Goal: Task Accomplishment & Management: Use online tool/utility

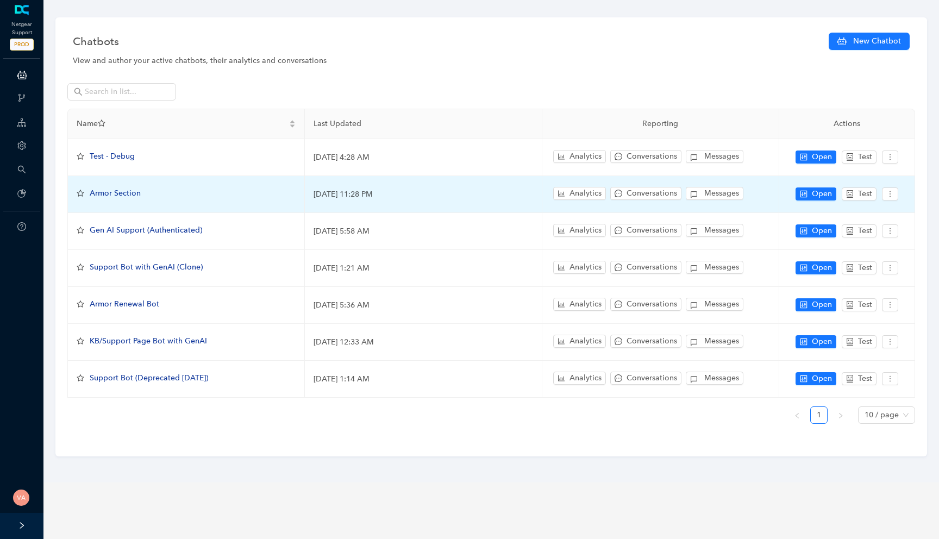
click at [115, 192] on span "Armor Section" at bounding box center [115, 193] width 51 height 9
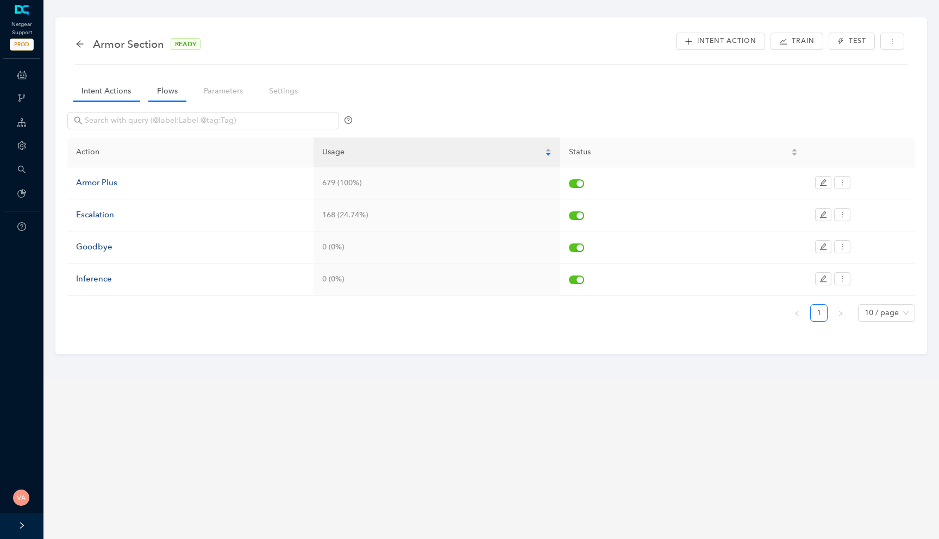
click at [162, 99] on link "Flows" at bounding box center [167, 91] width 38 height 20
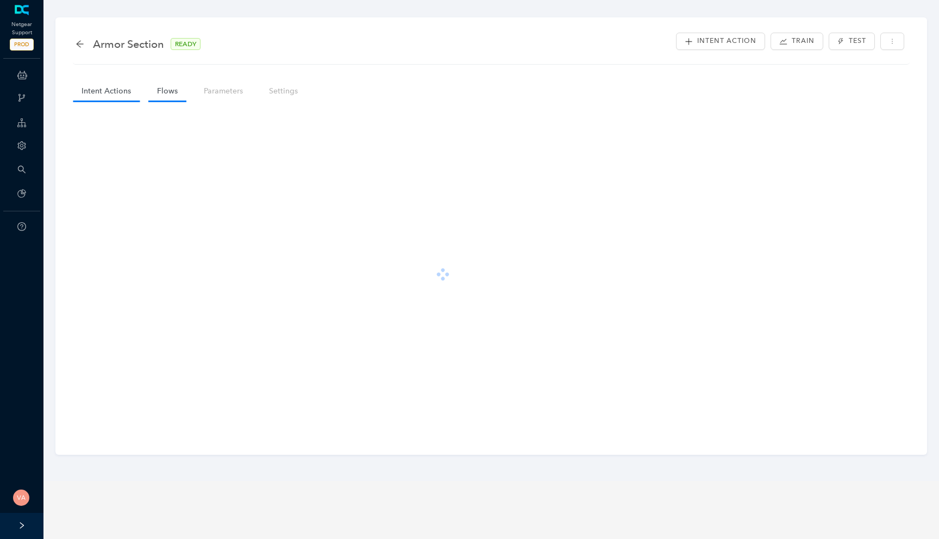
click at [99, 84] on link "Intent Actions" at bounding box center [106, 91] width 67 height 20
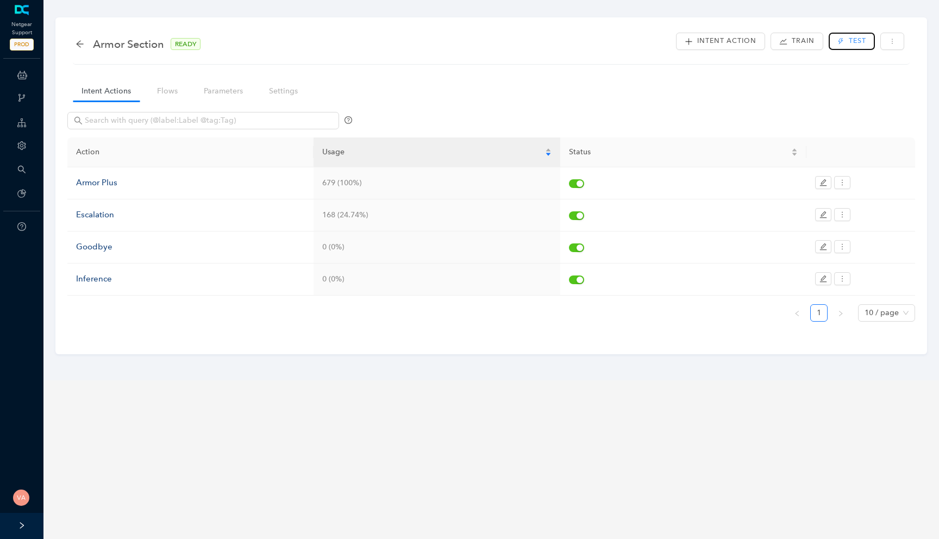
click at [843, 36] on button "Test" at bounding box center [852, 41] width 46 height 17
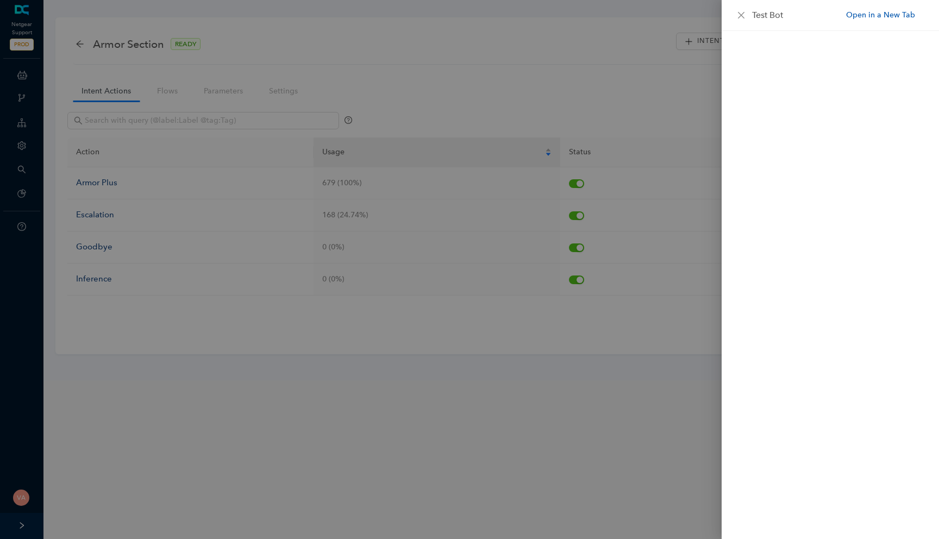
click at [871, 14] on link "Open in a New Tab" at bounding box center [880, 14] width 69 height 11
click at [134, 97] on div at bounding box center [469, 269] width 939 height 539
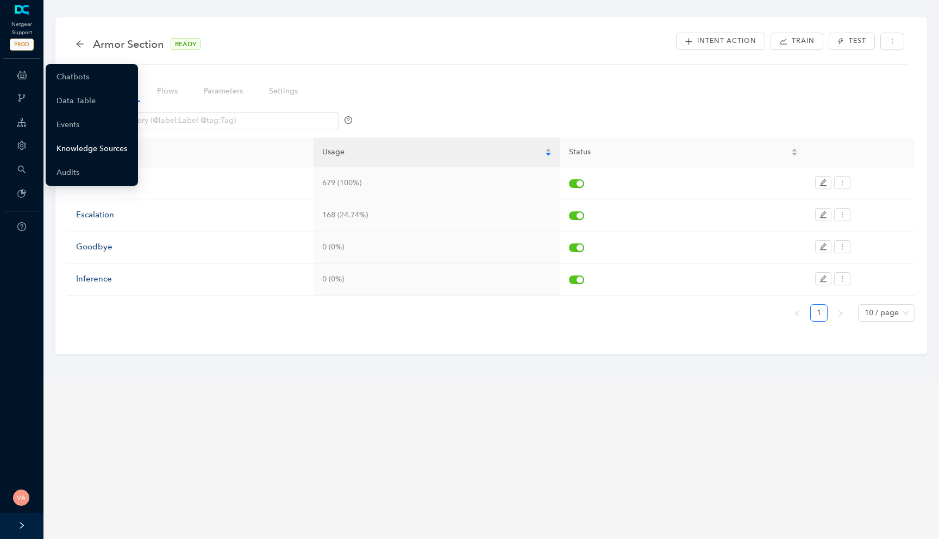
click at [93, 145] on link "Knowledge Sources" at bounding box center [92, 149] width 71 height 22
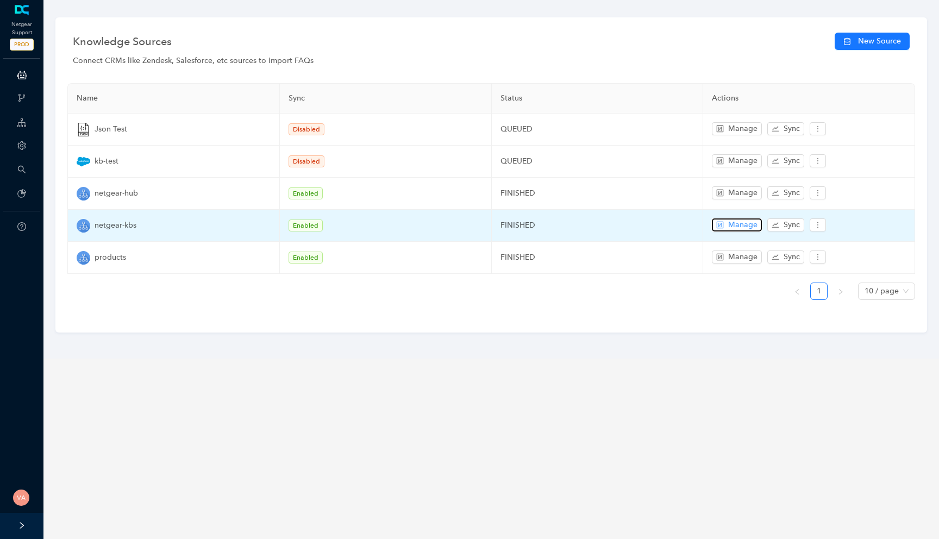
click at [733, 223] on span "Manage" at bounding box center [742, 225] width 29 height 12
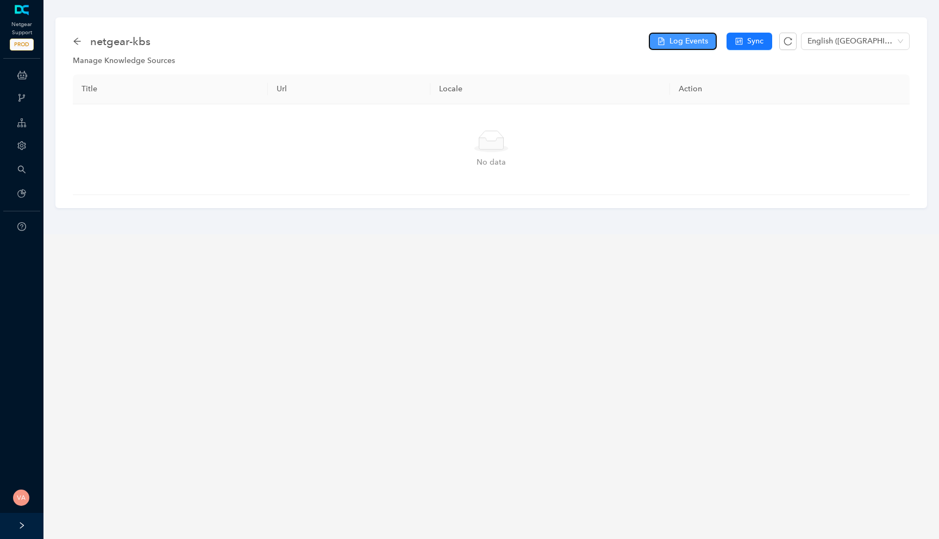
click at [695, 41] on span "Log Events" at bounding box center [688, 41] width 39 height 12
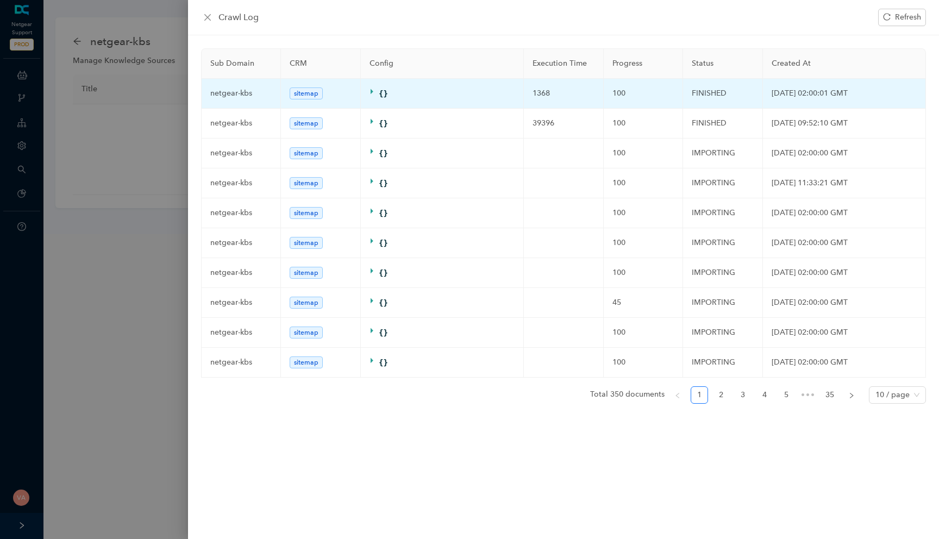
click at [551, 96] on td "1368" at bounding box center [564, 94] width 80 height 30
click at [536, 96] on td "1368" at bounding box center [564, 94] width 80 height 30
click at [371, 90] on icon at bounding box center [372, 91] width 3 height 5
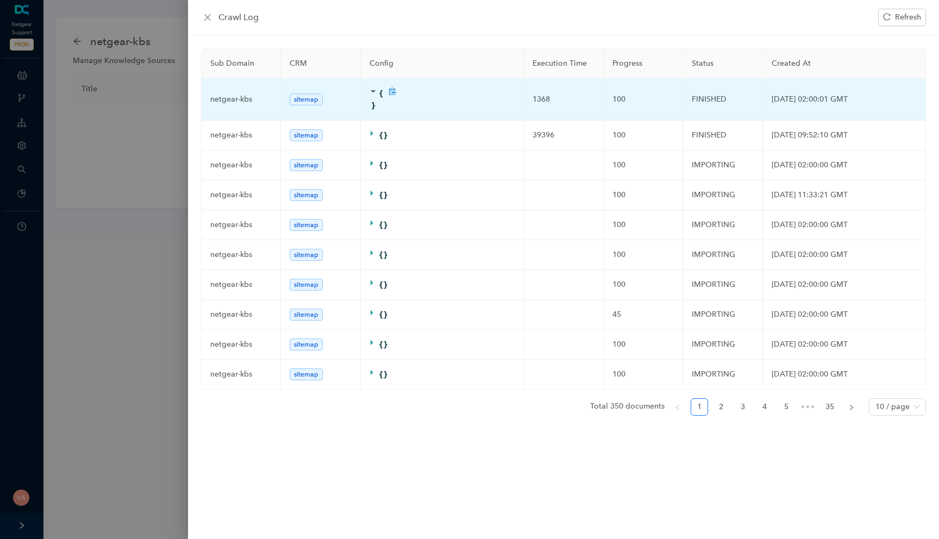
click at [374, 92] on icon at bounding box center [373, 91] width 8 height 8
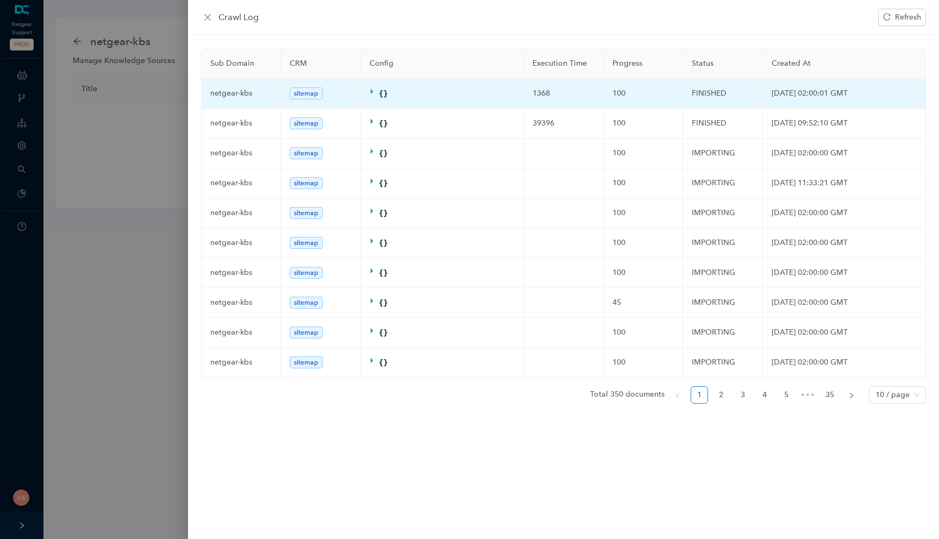
click at [305, 97] on span "sitemap" at bounding box center [306, 93] width 33 height 12
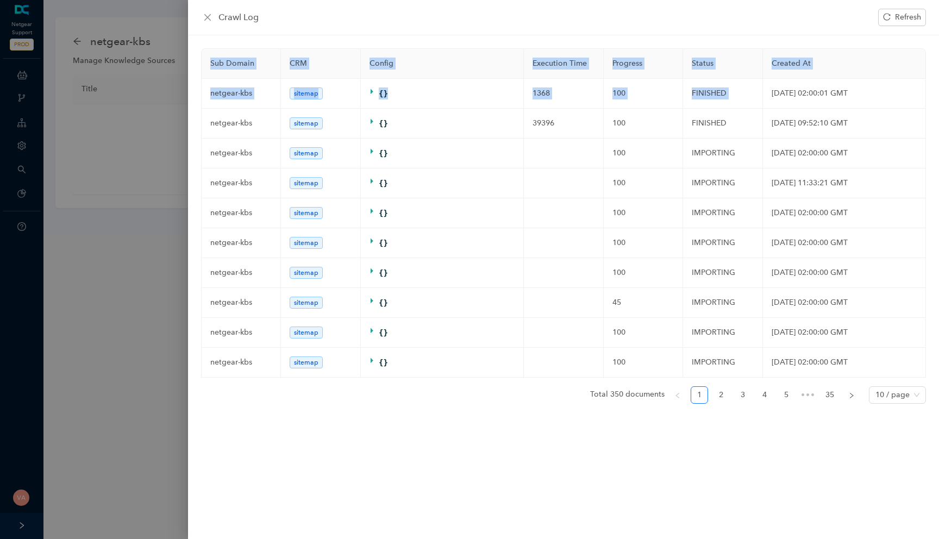
drag, startPoint x: 765, startPoint y: 95, endPoint x: 938, endPoint y: 95, distance: 173.3
click at [938, 95] on div "Sub Domain CRM Config Execution Time Progress Status Created At netgear-kbs sit…" at bounding box center [563, 287] width 751 height 504
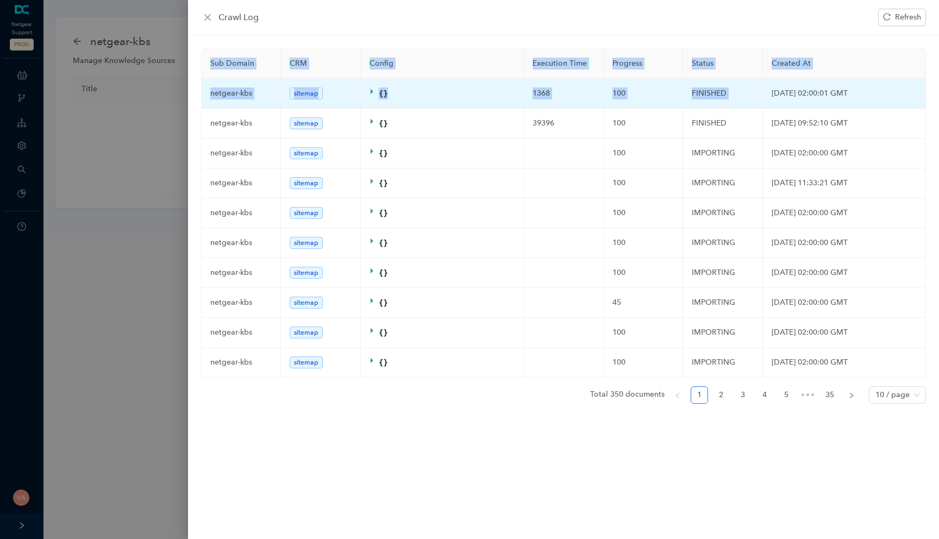
click at [854, 98] on td "[DATE] 02:00:01 GMT" at bounding box center [844, 94] width 163 height 30
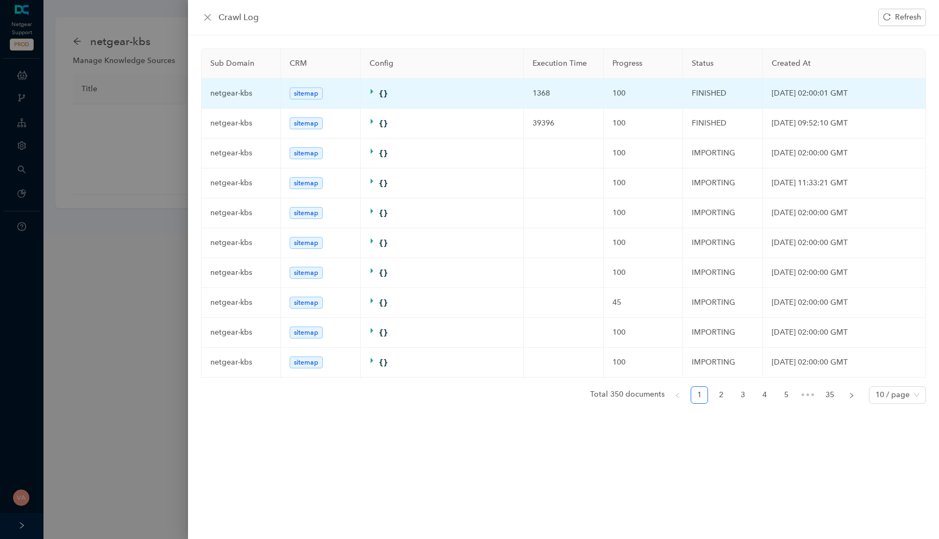
click at [828, 95] on td "[DATE] 02:00:01 GMT" at bounding box center [844, 94] width 163 height 30
click at [842, 93] on td "[DATE] 02:00:01 GMT" at bounding box center [844, 94] width 163 height 30
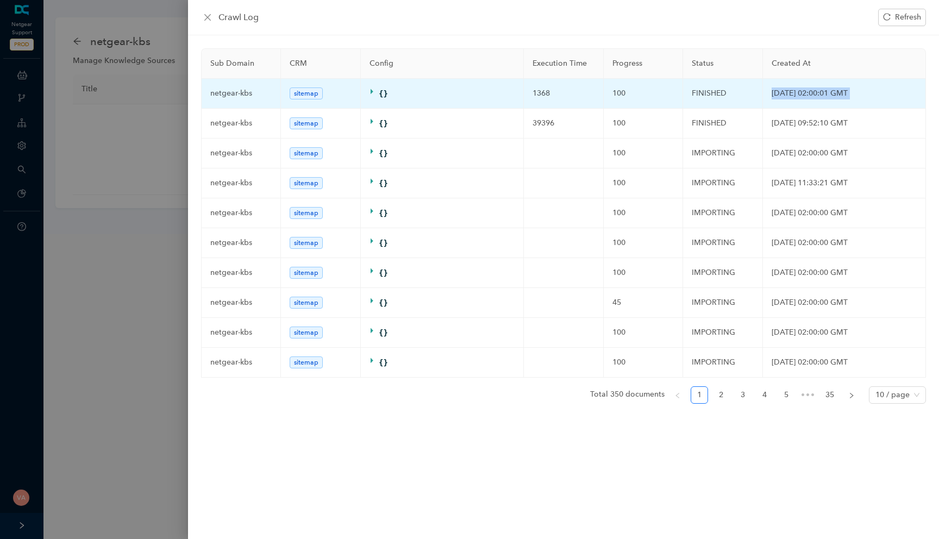
click at [816, 97] on td "[DATE] 02:00:01 GMT" at bounding box center [844, 94] width 163 height 30
click at [549, 95] on td "1368" at bounding box center [564, 94] width 80 height 30
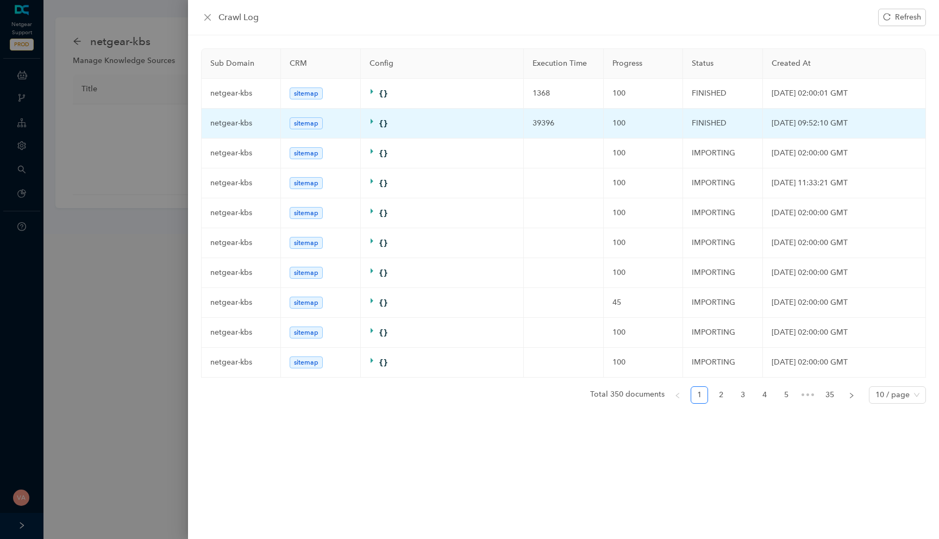
click at [548, 124] on td "39396" at bounding box center [564, 124] width 80 height 30
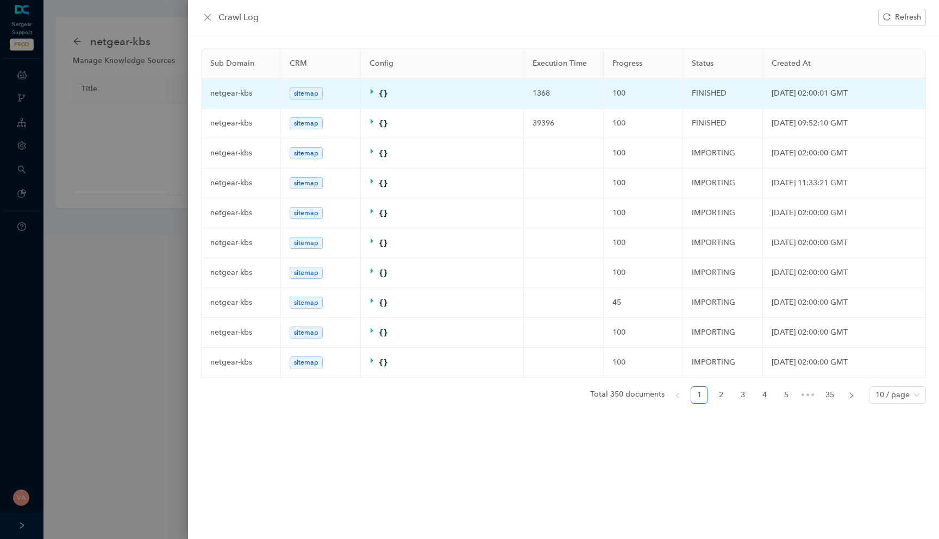
click at [539, 95] on td "1368" at bounding box center [564, 94] width 80 height 30
click at [534, 96] on td "1368" at bounding box center [564, 94] width 80 height 30
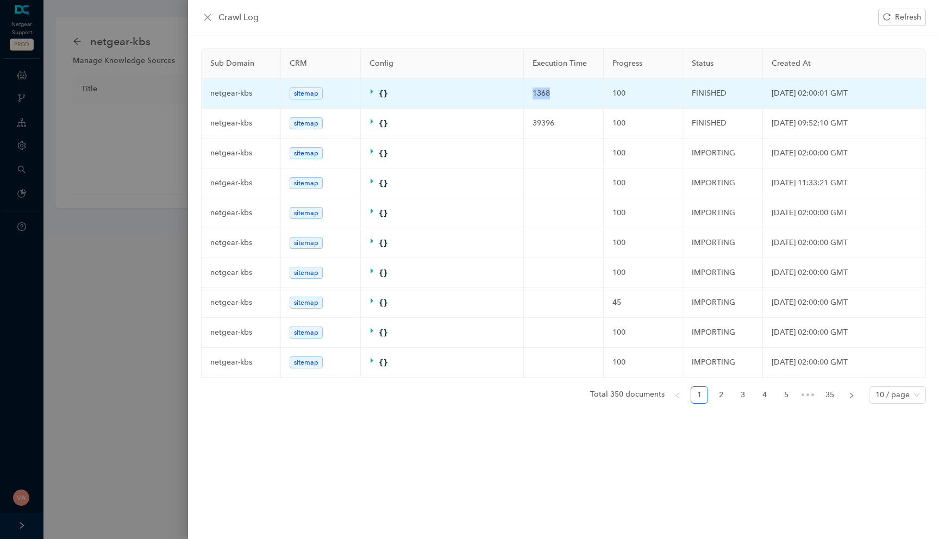
click at [534, 96] on td "1368" at bounding box center [564, 94] width 80 height 30
click at [538, 95] on td "1368" at bounding box center [564, 94] width 80 height 30
click at [544, 95] on td "1368" at bounding box center [564, 94] width 80 height 30
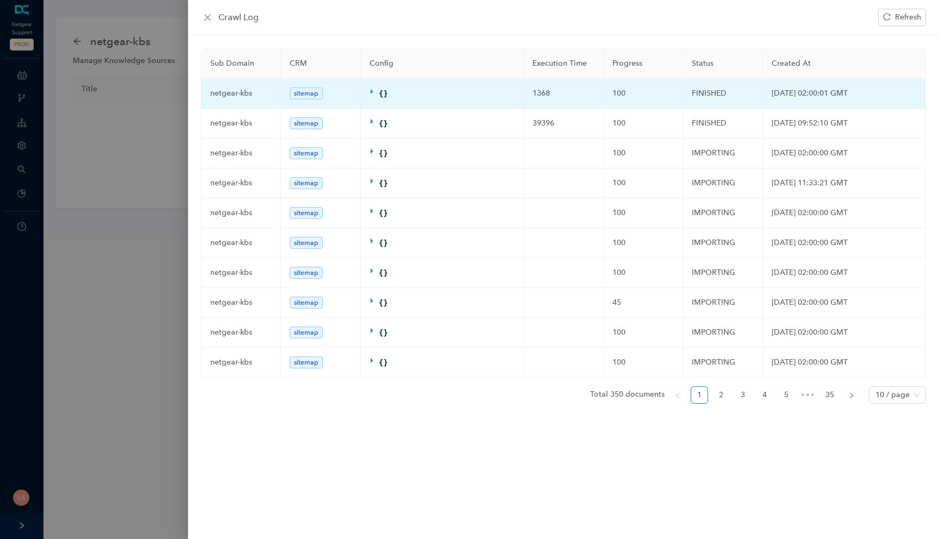
click at [831, 95] on td "[DATE] 02:00:01 GMT" at bounding box center [844, 94] width 163 height 30
click at [817, 96] on td "[DATE] 02:00:01 GMT" at bounding box center [844, 94] width 163 height 30
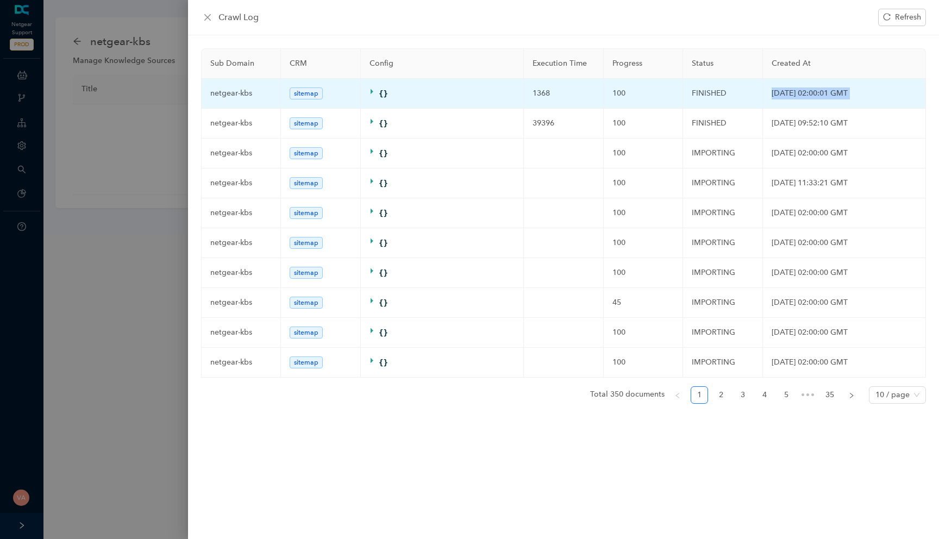
click at [817, 96] on td "[DATE] 02:00:01 GMT" at bounding box center [844, 94] width 163 height 30
click at [837, 96] on td "[DATE] 02:00:01 GMT" at bounding box center [844, 94] width 163 height 30
click at [807, 93] on td "[DATE] 02:00:01 GMT" at bounding box center [844, 94] width 163 height 30
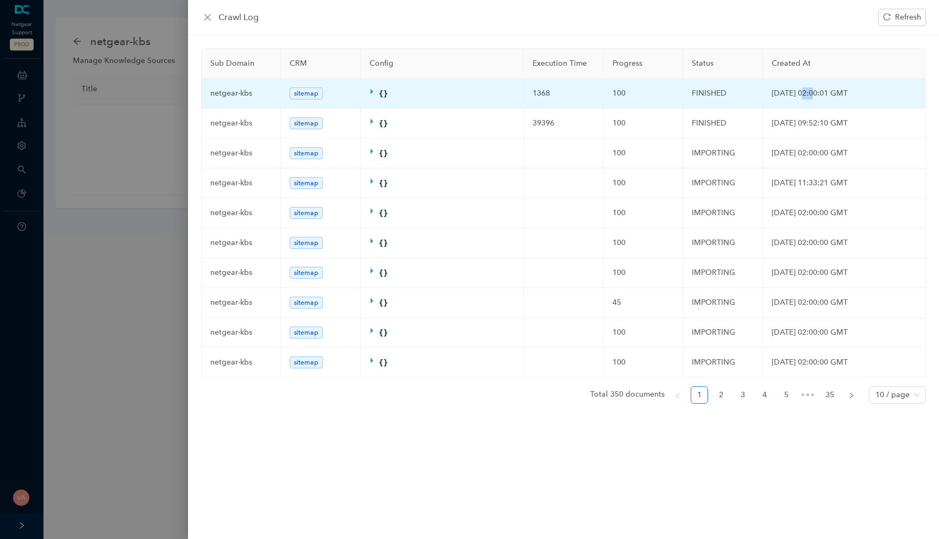
click at [807, 93] on td "[DATE] 02:00:01 GMT" at bounding box center [844, 94] width 163 height 30
click at [848, 98] on td "[DATE] 02:00:01 GMT" at bounding box center [844, 94] width 163 height 30
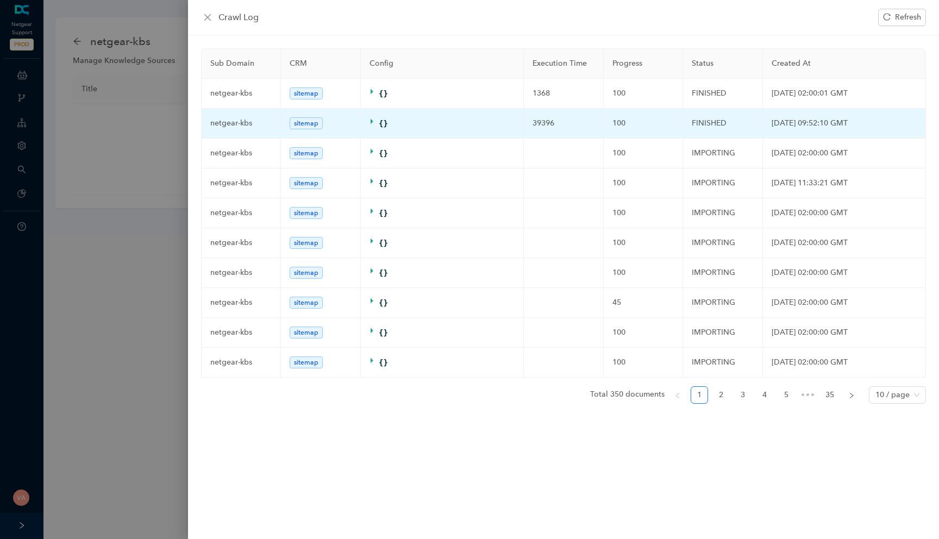
click at [821, 122] on td "[DATE] 09:52:10 GMT" at bounding box center [844, 124] width 163 height 30
click at [802, 129] on td "[DATE] 09:52:10 GMT" at bounding box center [844, 124] width 163 height 30
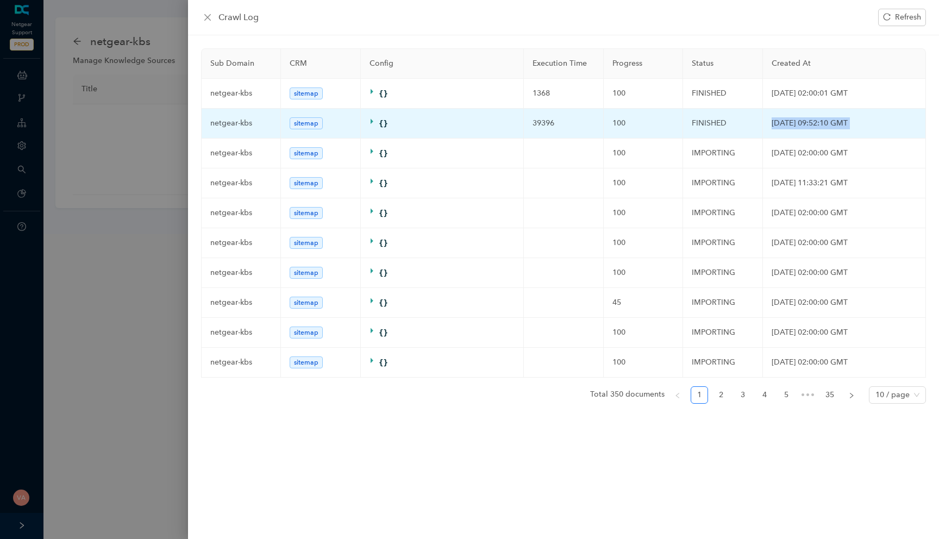
click at [802, 129] on td "[DATE] 09:52:10 GMT" at bounding box center [844, 124] width 163 height 30
click at [780, 125] on td "[DATE] 09:52:10 GMT" at bounding box center [844, 124] width 163 height 30
click at [776, 126] on td "[DATE] 09:52:10 GMT" at bounding box center [844, 124] width 163 height 30
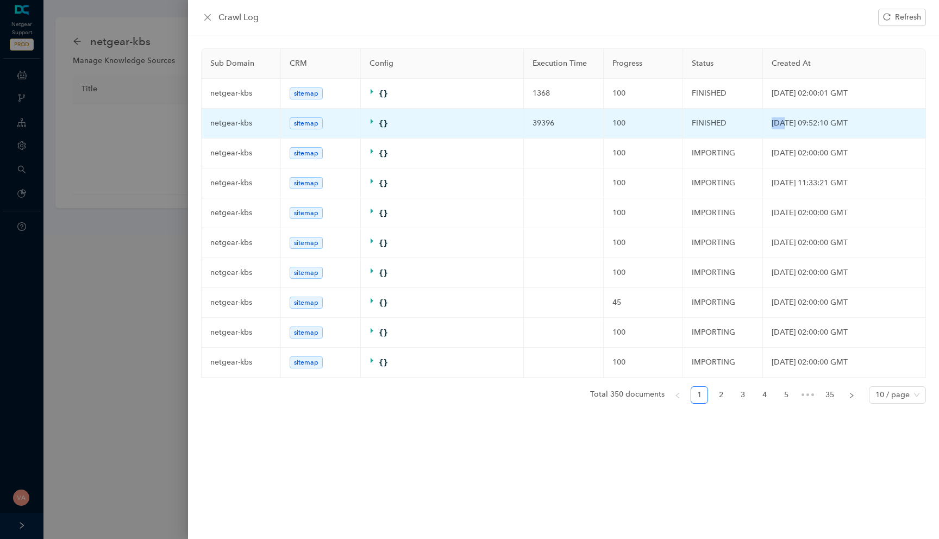
click at [776, 126] on td "[DATE] 09:52:10 GMT" at bounding box center [844, 124] width 163 height 30
click at [534, 118] on td "39396" at bounding box center [564, 124] width 80 height 30
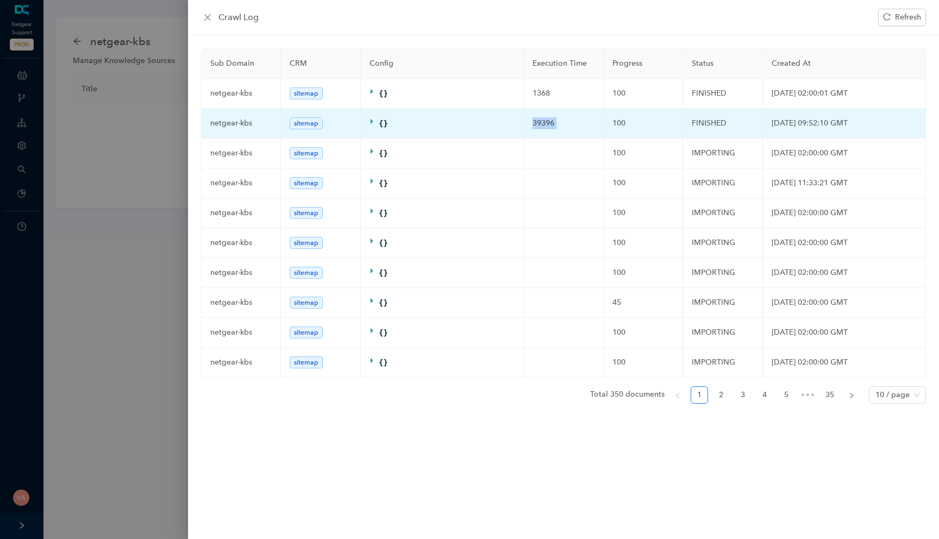
click at [538, 128] on td "39396" at bounding box center [564, 124] width 80 height 30
click at [371, 120] on icon at bounding box center [372, 121] width 3 height 5
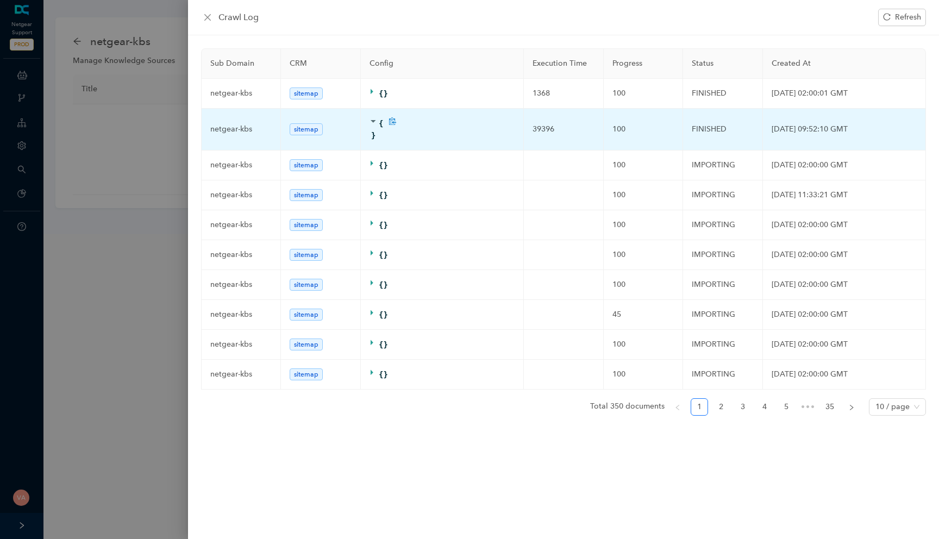
click at [374, 128] on div at bounding box center [373, 123] width 9 height 12
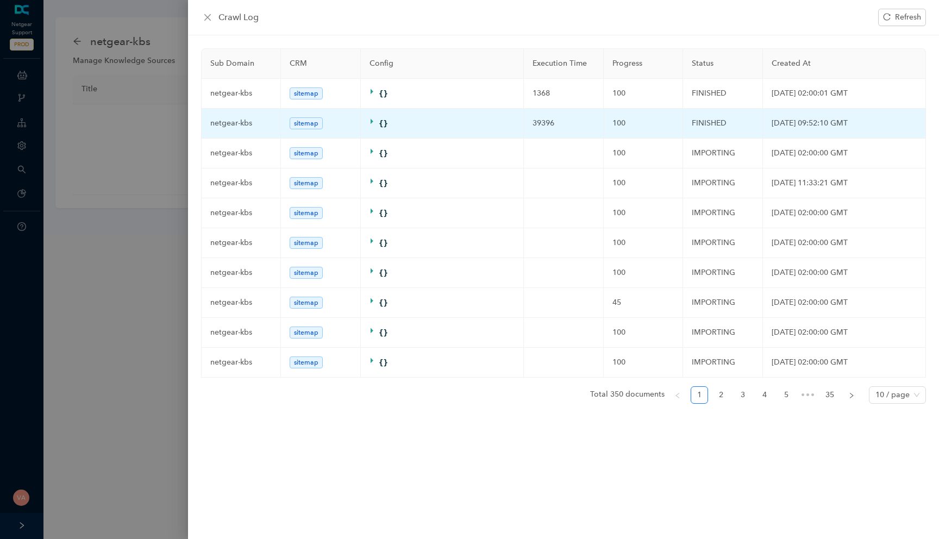
drag, startPoint x: 687, startPoint y: 123, endPoint x: 914, endPoint y: 123, distance: 227.1
click at [914, 123] on tr "netgear-kbs sitemap { } 39396 100 FINISHED [DATE] 09:52:10 GMT" at bounding box center [564, 124] width 724 height 30
click at [914, 123] on td "[DATE] 09:52:10 GMT" at bounding box center [844, 124] width 163 height 30
drag, startPoint x: 914, startPoint y: 123, endPoint x: 226, endPoint y: 127, distance: 688.4
click at [226, 127] on tr "netgear-kbs sitemap { } 39396 100 FINISHED [DATE] 09:52:10 GMT" at bounding box center [564, 124] width 724 height 30
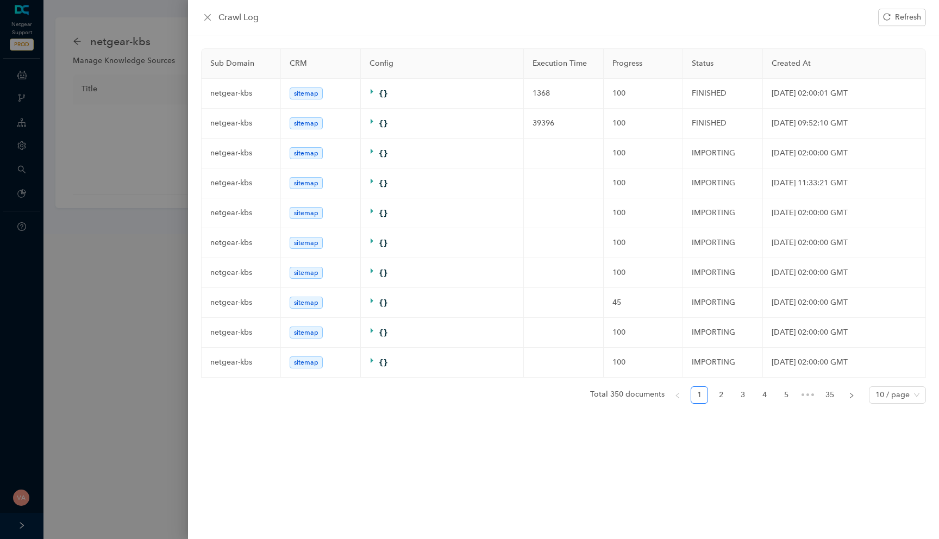
click at [135, 212] on div at bounding box center [469, 269] width 939 height 539
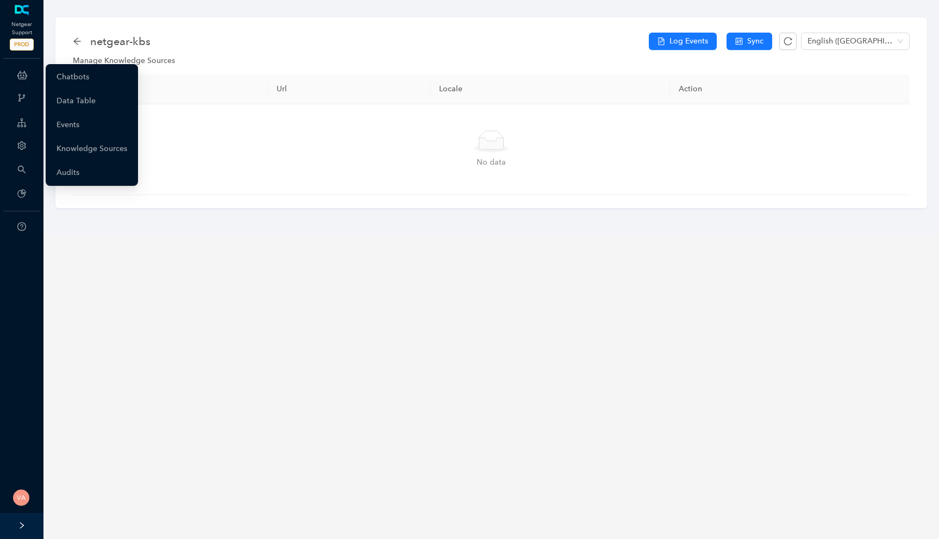
click at [22, 80] on icon at bounding box center [22, 75] width 10 height 22
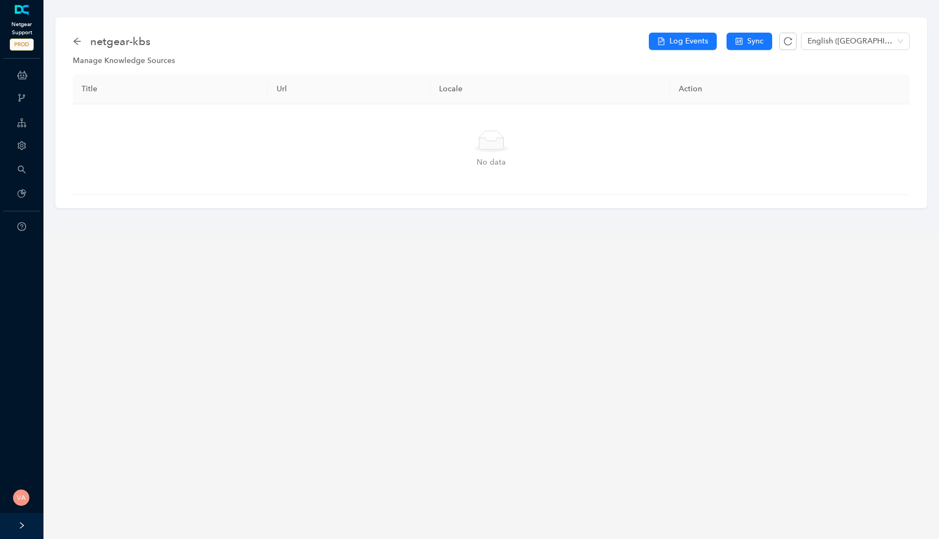
click at [26, 16] on link at bounding box center [22, 10] width 18 height 11
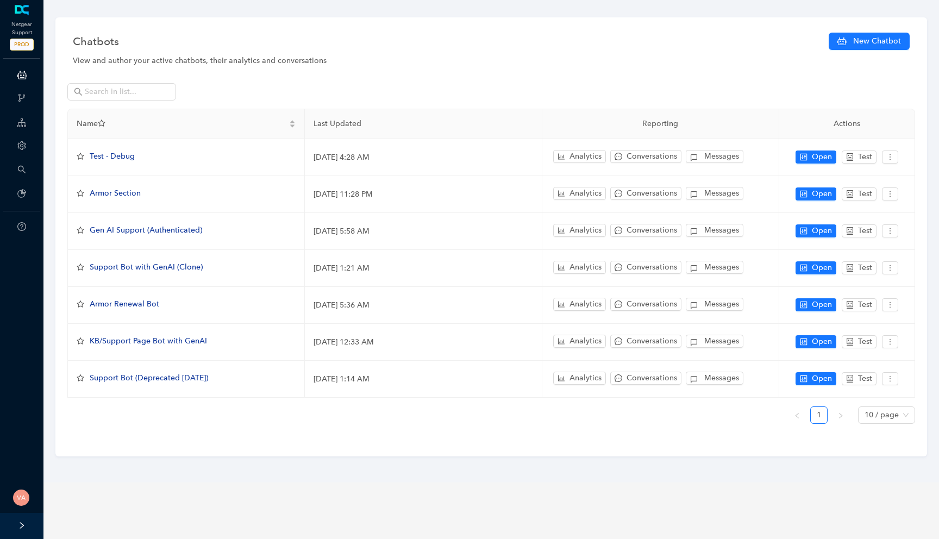
click at [462, 475] on div "Chatbots New Chatbot View and author your active chatbots, their analytics and …" at bounding box center [491, 241] width 906 height 482
click at [407, 55] on div "View and author your active chatbots, their analytics and conversations" at bounding box center [491, 61] width 837 height 12
click at [242, 58] on div "View and author your active chatbots, their analytics and conversations" at bounding box center [491, 61] width 837 height 12
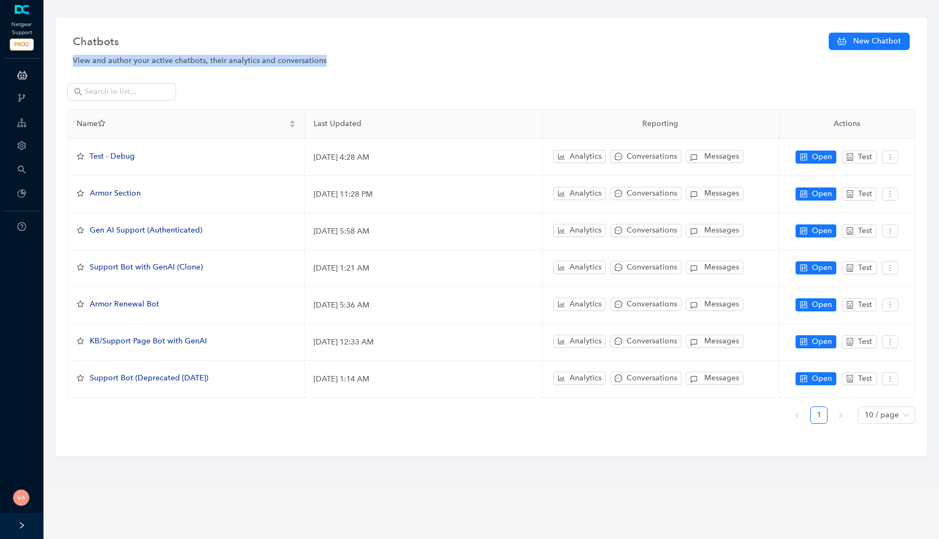
click at [245, 66] on div "View and author your active chatbots, their analytics and conversations" at bounding box center [491, 61] width 837 height 12
click at [267, 64] on div "View and author your active chatbots, their analytics and conversations" at bounding box center [491, 61] width 837 height 12
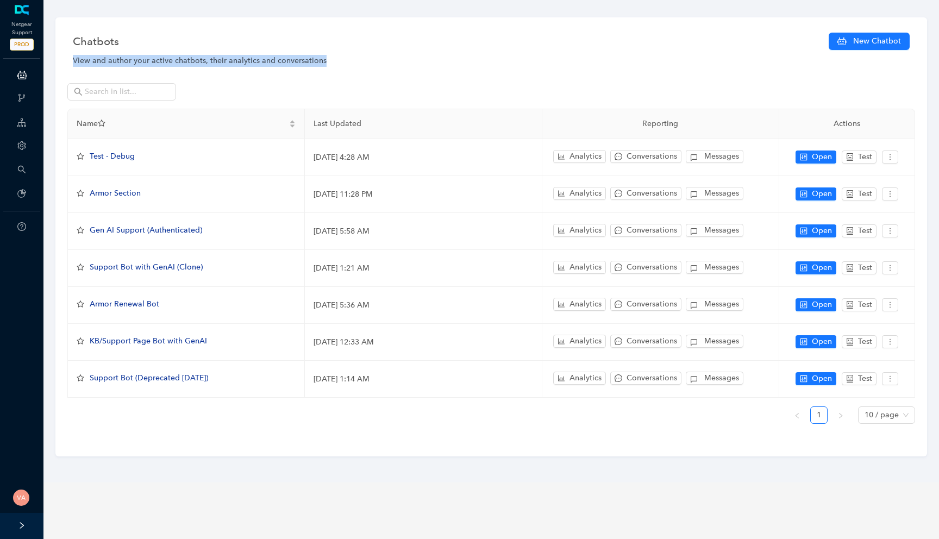
click at [267, 64] on div "View and author your active chatbots, their analytics and conversations" at bounding box center [491, 61] width 837 height 12
click at [291, 64] on div "View and author your active chatbots, their analytics and conversations" at bounding box center [491, 61] width 837 height 12
click at [315, 62] on div "View and author your active chatbots, their analytics and conversations" at bounding box center [491, 61] width 837 height 12
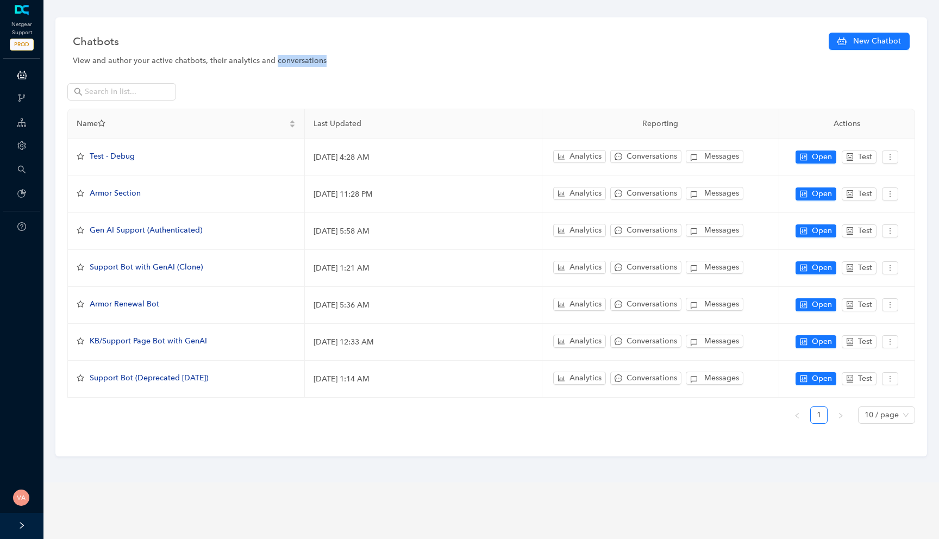
click at [315, 62] on div "View and author your active chatbots, their analytics and conversations" at bounding box center [491, 61] width 837 height 12
click at [330, 62] on div "View and author your active chatbots, their analytics and conversations" at bounding box center [491, 61] width 837 height 12
drag, startPoint x: 332, startPoint y: 57, endPoint x: 83, endPoint y: 59, distance: 248.8
click at [84, 59] on div "View and author your active chatbots, their analytics and conversations" at bounding box center [491, 61] width 837 height 12
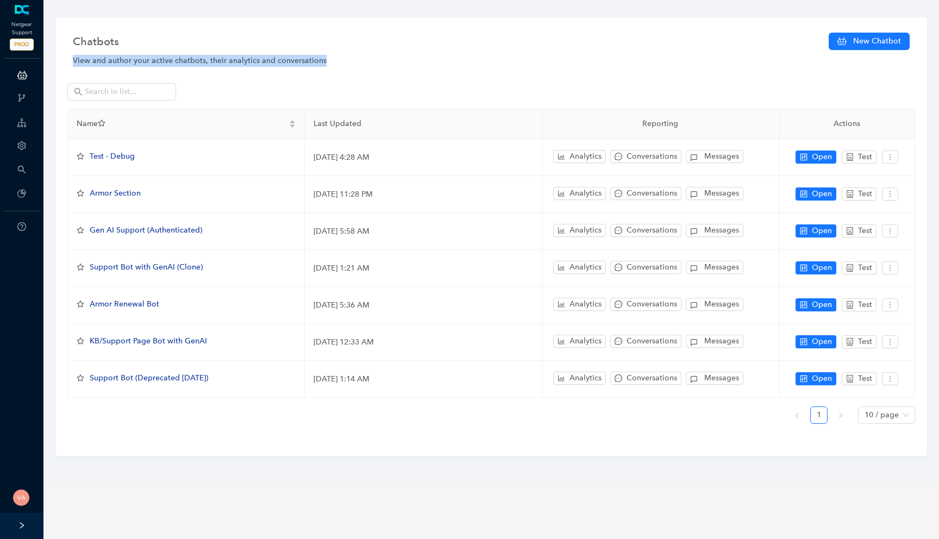
click at [83, 59] on div "View and author your active chatbots, their analytics and conversations" at bounding box center [491, 61] width 837 height 12
click at [117, 59] on div "View and author your active chatbots, their analytics and conversations" at bounding box center [491, 61] width 837 height 12
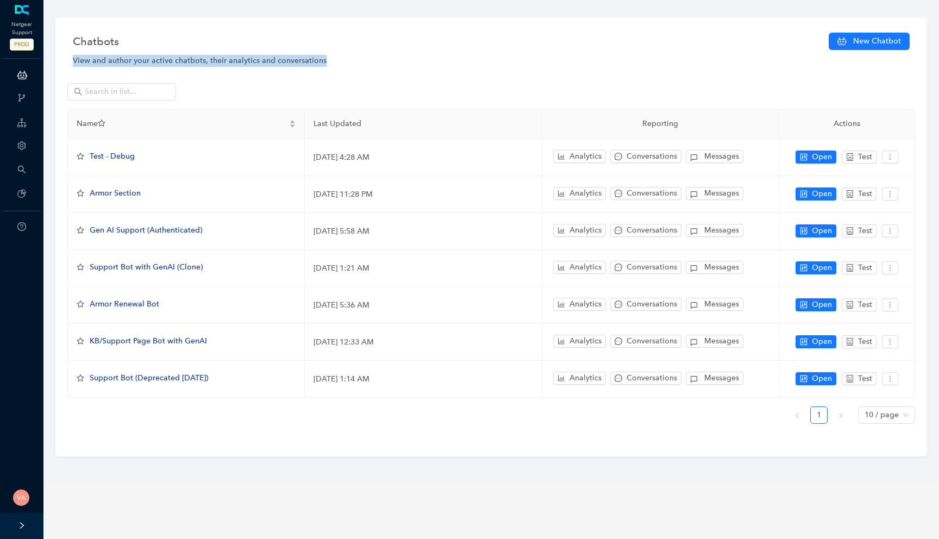
click at [117, 59] on div "View and author your active chatbots, their analytics and conversations" at bounding box center [491, 61] width 837 height 12
click at [155, 67] on div "Chatbots New Chatbot View and author your active chatbots, their analytics and …" at bounding box center [490, 236] width 871 height 439
click at [406, 58] on div "View and author your active chatbots, their analytics and conversations" at bounding box center [491, 61] width 837 height 12
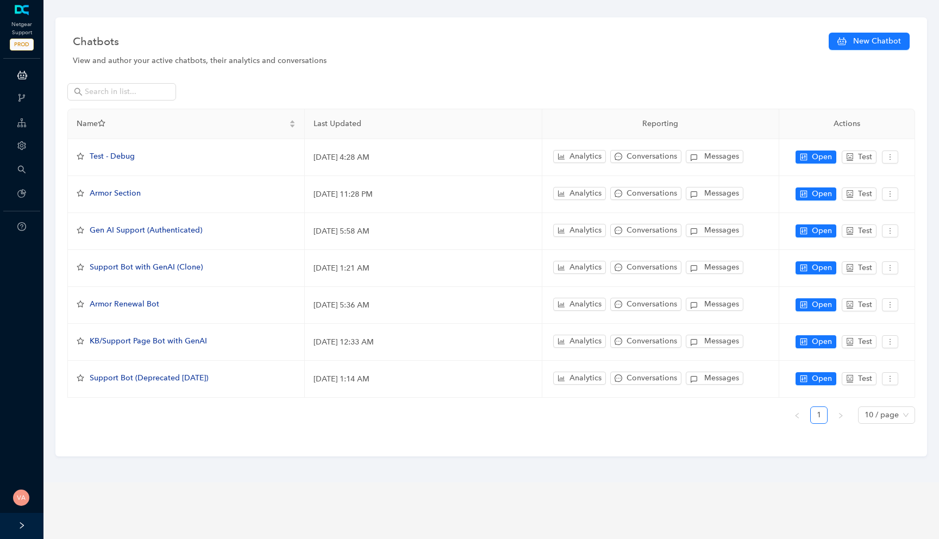
click at [307, 61] on div "View and author your active chatbots, their analytics and conversations" at bounding box center [491, 61] width 837 height 12
click at [269, 60] on div "View and author your active chatbots, their analytics and conversations" at bounding box center [491, 61] width 837 height 12
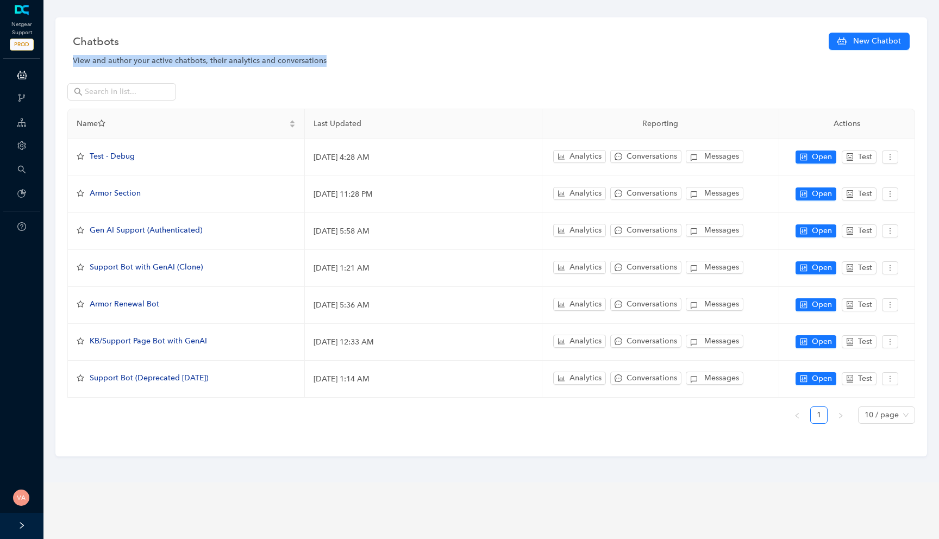
click at [269, 60] on div "View and author your active chatbots, their analytics and conversations" at bounding box center [491, 61] width 837 height 12
click at [223, 60] on div "View and author your active chatbots, their analytics and conversations" at bounding box center [491, 61] width 837 height 12
click at [177, 59] on div "View and author your active chatbots, their analytics and conversations" at bounding box center [491, 61] width 837 height 12
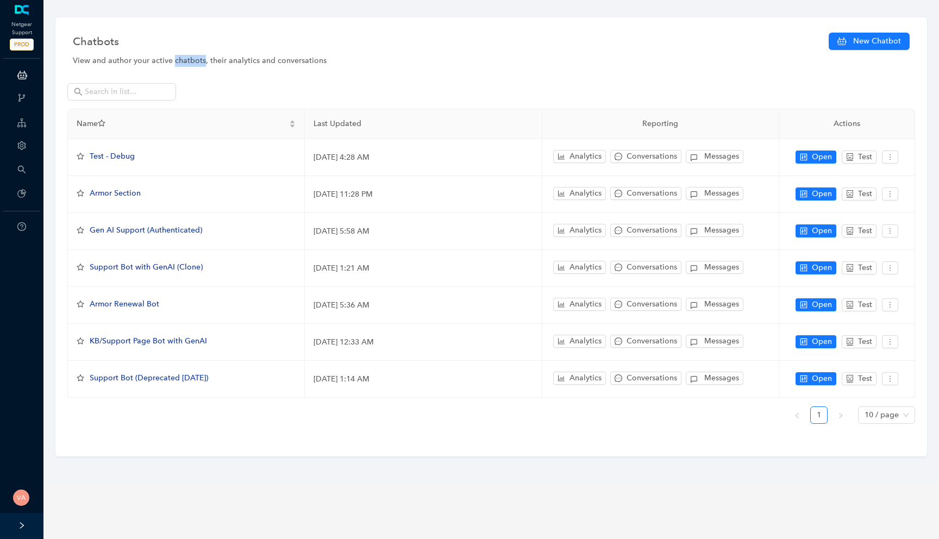
click at [177, 59] on div "View and author your active chatbots, their analytics and conversations" at bounding box center [491, 61] width 837 height 12
click at [133, 60] on div "View and author your active chatbots, their analytics and conversations" at bounding box center [491, 61] width 837 height 12
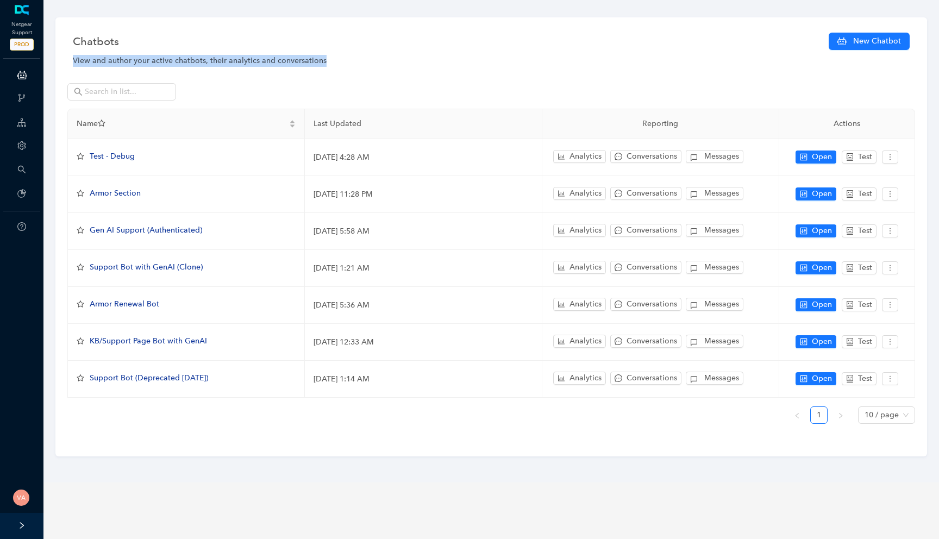
click at [79, 65] on div "View and author your active chatbots, their analytics and conversations" at bounding box center [491, 61] width 837 height 12
drag, startPoint x: 71, startPoint y: 61, endPoint x: 330, endPoint y: 57, distance: 258.6
click at [330, 57] on div "Chatbots New Chatbot View and author your active chatbots, their analytics and …" at bounding box center [490, 236] width 871 height 439
click at [330, 57] on div "View and author your active chatbots, their analytics and conversations" at bounding box center [491, 61] width 837 height 12
drag, startPoint x: 330, startPoint y: 57, endPoint x: 72, endPoint y: 60, distance: 258.1
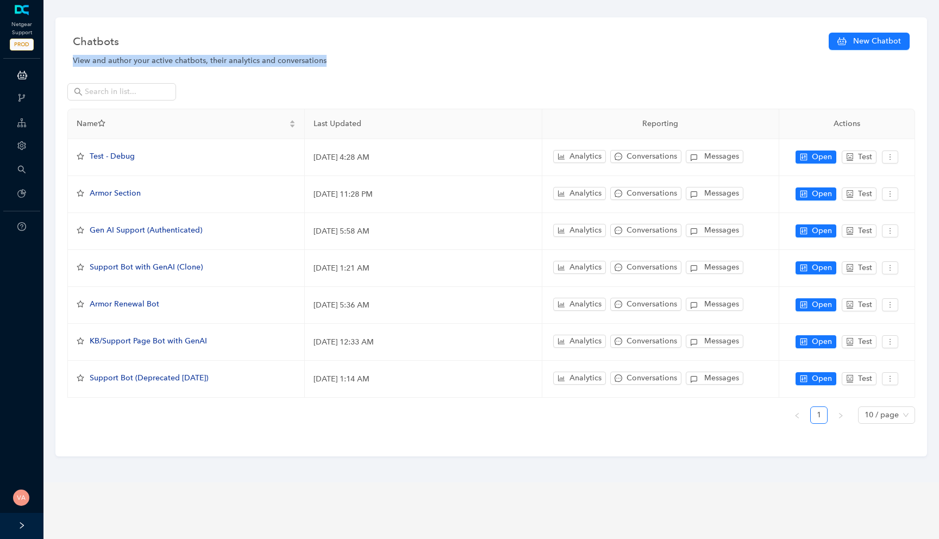
click at [72, 60] on div "Chatbots New Chatbot View and author your active chatbots, their analytics and …" at bounding box center [490, 236] width 871 height 439
drag, startPoint x: 72, startPoint y: 60, endPoint x: 321, endPoint y: 59, distance: 248.8
click at [321, 59] on div "Chatbots New Chatbot View and author your active chatbots, their analytics and …" at bounding box center [490, 236] width 871 height 439
click at [321, 59] on div "View and author your active chatbots, their analytics and conversations" at bounding box center [491, 61] width 837 height 12
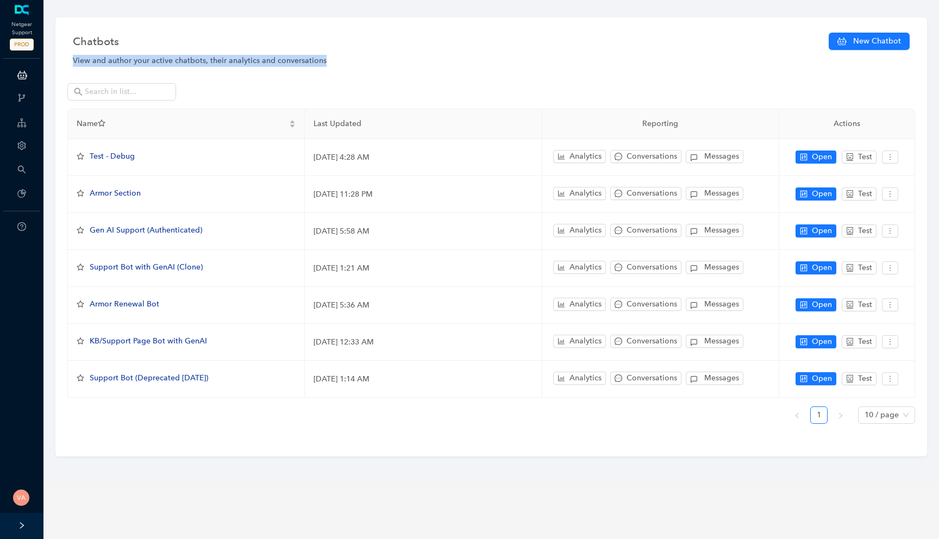
drag, startPoint x: 321, startPoint y: 59, endPoint x: 73, endPoint y: 61, distance: 247.7
click at [73, 61] on div "View and author your active chatbots, their analytics and conversations" at bounding box center [491, 61] width 837 height 12
drag, startPoint x: 73, startPoint y: 61, endPoint x: 323, endPoint y: 56, distance: 250.0
click at [323, 56] on div "View and author your active chatbots, their analytics and conversations" at bounding box center [491, 61] width 837 height 12
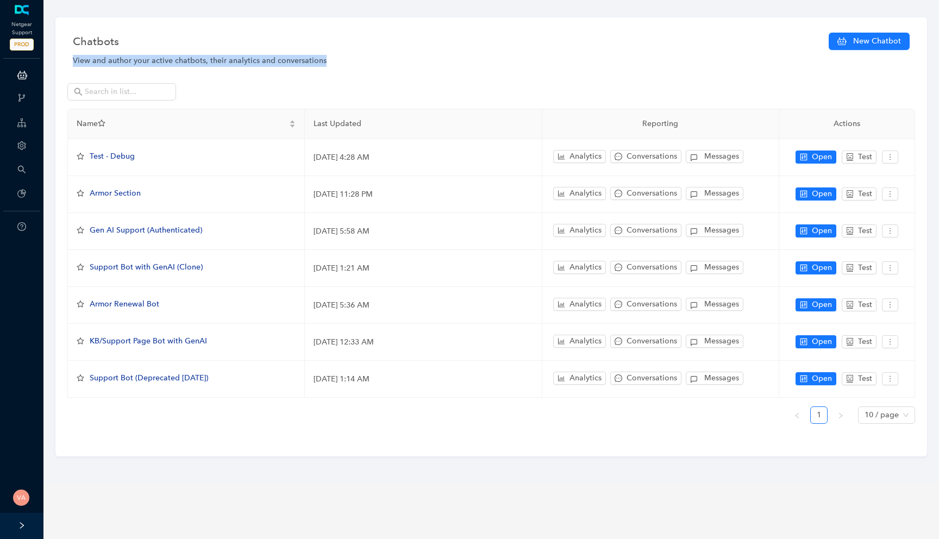
click at [323, 56] on div "View and author your active chatbots, their analytics and conversations" at bounding box center [491, 61] width 837 height 12
drag, startPoint x: 323, startPoint y: 56, endPoint x: 69, endPoint y: 60, distance: 254.3
click at [69, 60] on div "Chatbots New Chatbot View and author your active chatbots, their analytics and …" at bounding box center [490, 236] width 871 height 439
drag, startPoint x: 69, startPoint y: 60, endPoint x: 323, endPoint y: 60, distance: 254.3
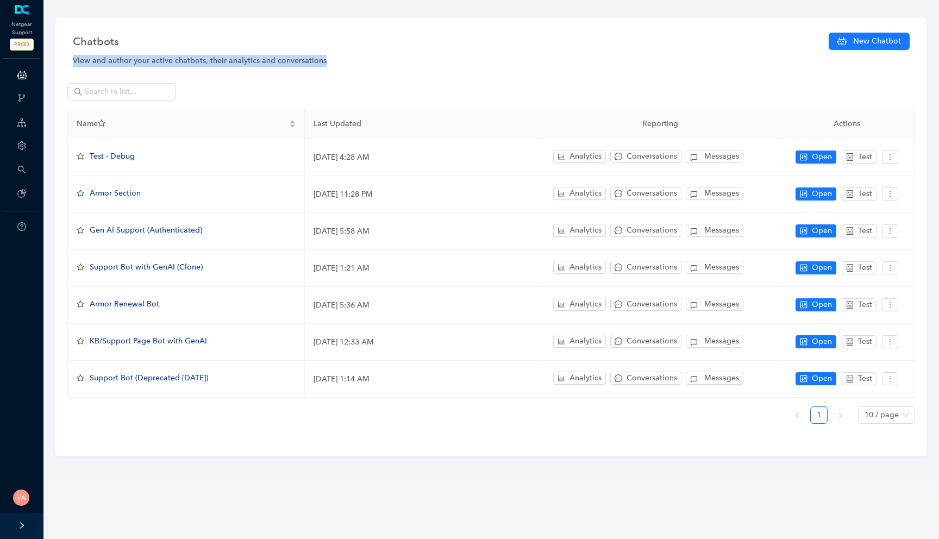
click at [323, 60] on div "Chatbots New Chatbot View and author your active chatbots, their analytics and …" at bounding box center [490, 236] width 871 height 439
click at [323, 60] on div "View and author your active chatbots, their analytics and conversations" at bounding box center [491, 61] width 837 height 12
drag, startPoint x: 323, startPoint y: 60, endPoint x: 75, endPoint y: 56, distance: 248.3
click at [75, 56] on div "View and author your active chatbots, their analytics and conversations" at bounding box center [491, 61] width 837 height 12
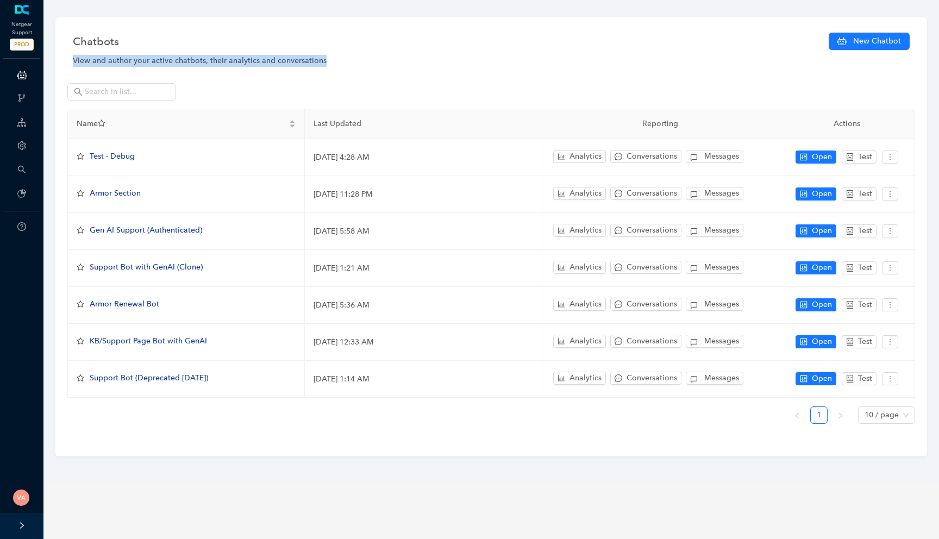
drag, startPoint x: 75, startPoint y: 56, endPoint x: 329, endPoint y: 62, distance: 254.3
click at [329, 62] on div "View and author your active chatbots, their analytics and conversations" at bounding box center [491, 61] width 837 height 12
drag, startPoint x: 329, startPoint y: 62, endPoint x: 76, endPoint y: 62, distance: 253.2
click at [76, 62] on div "View and author your active chatbots, their analytics and conversations" at bounding box center [491, 61] width 837 height 12
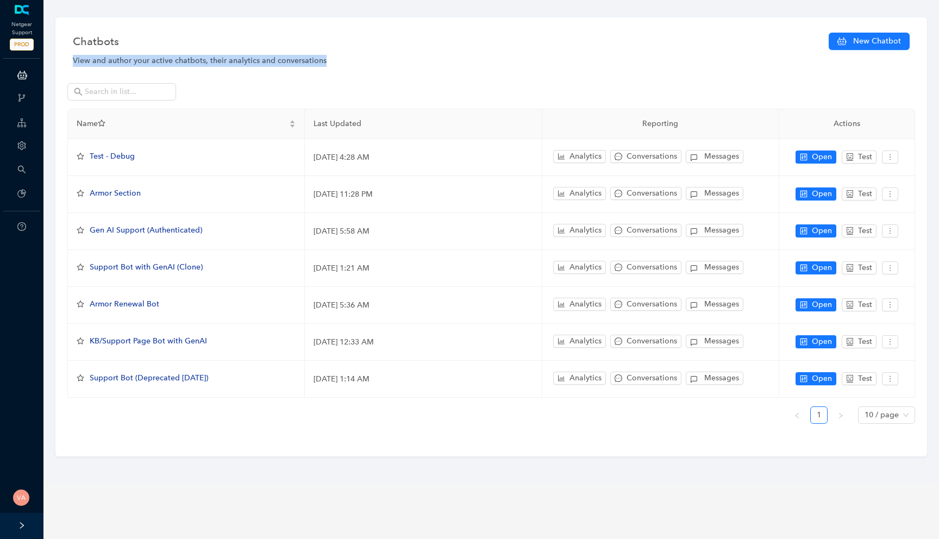
click at [76, 62] on div "View and author your active chatbots, their analytics and conversations" at bounding box center [491, 61] width 837 height 12
click at [80, 62] on div "View and author your active chatbots, their analytics and conversations" at bounding box center [491, 61] width 837 height 12
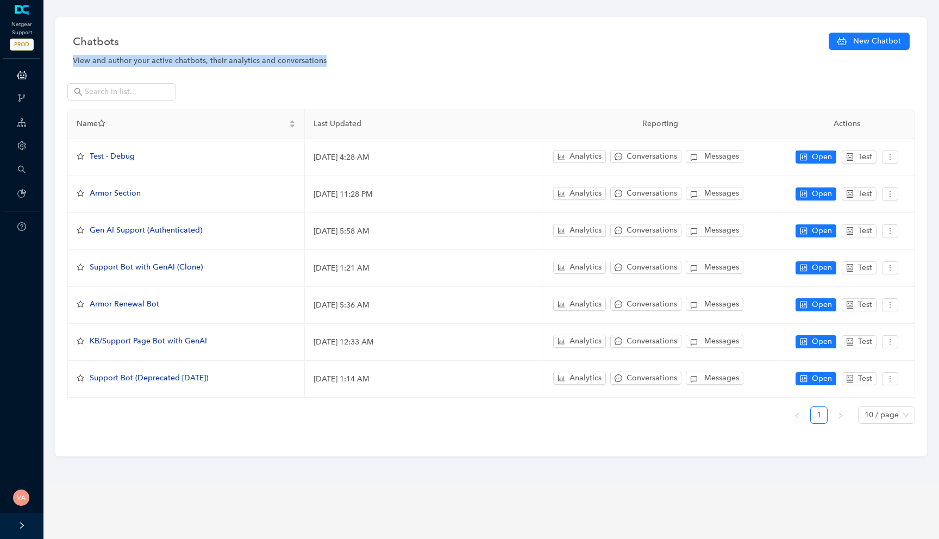
click at [80, 62] on div "View and author your active chatbots, their analytics and conversations" at bounding box center [491, 61] width 837 height 12
click at [106, 62] on div "View and author your active chatbots, their analytics and conversations" at bounding box center [491, 61] width 837 height 12
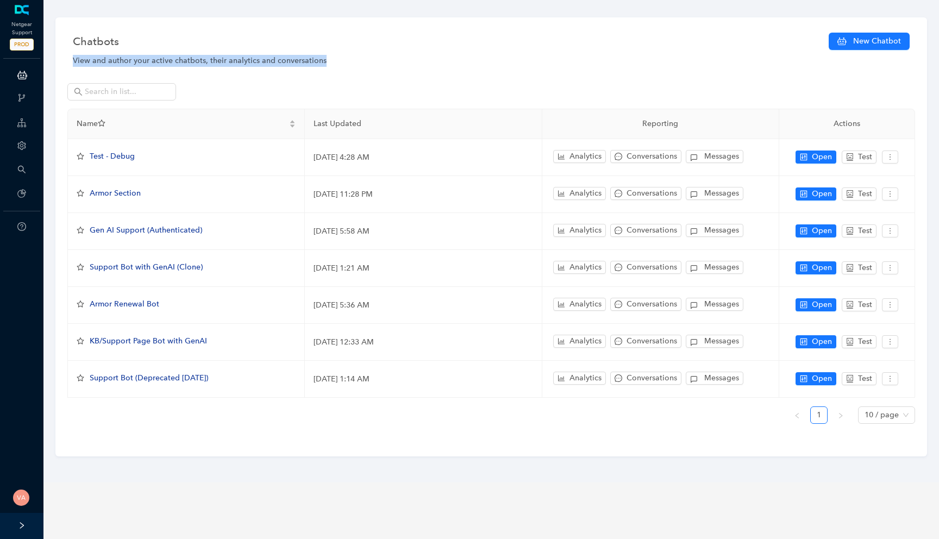
click at [106, 62] on div "View and author your active chatbots, their analytics and conversations" at bounding box center [491, 61] width 837 height 12
click at [83, 62] on div "View and author your active chatbots, their analytics and conversations" at bounding box center [491, 61] width 837 height 12
click at [120, 62] on div "View and author your active chatbots, their analytics and conversations" at bounding box center [491, 61] width 837 height 12
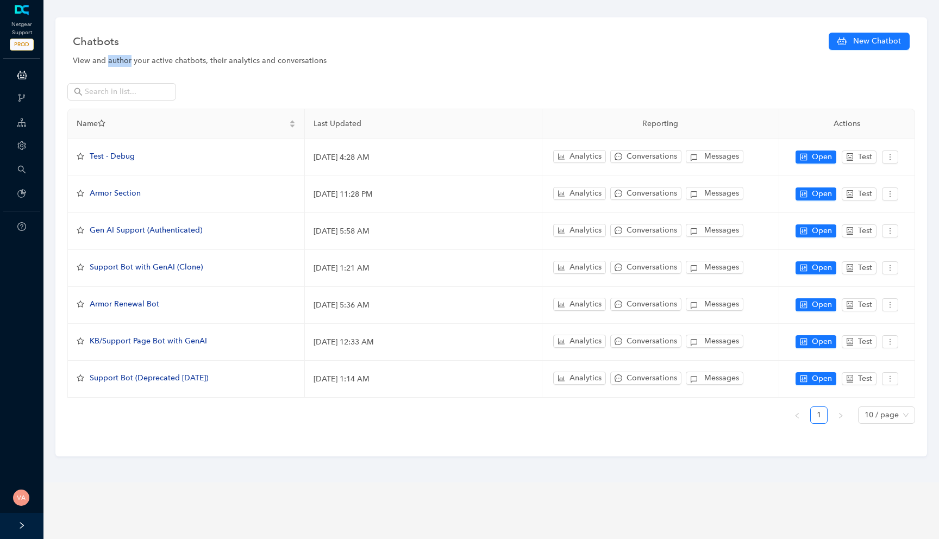
click at [120, 62] on div "View and author your active chatbots, their analytics and conversations" at bounding box center [491, 61] width 837 height 12
click at [152, 62] on div "View and author your active chatbots, their analytics and conversations" at bounding box center [491, 61] width 837 height 12
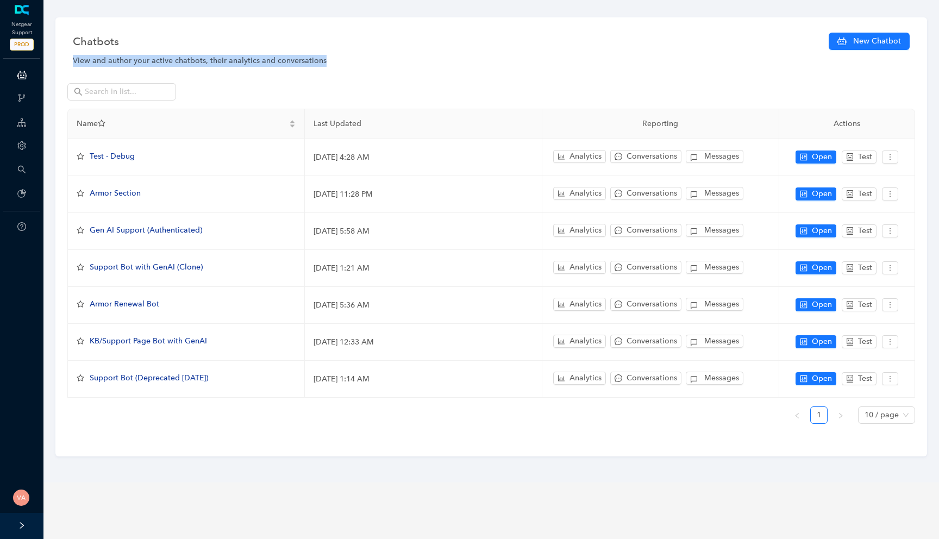
click at [181, 59] on div "View and author your active chatbots, their analytics and conversations" at bounding box center [491, 61] width 837 height 12
click at [220, 59] on div "View and author your active chatbots, their analytics and conversations" at bounding box center [491, 61] width 837 height 12
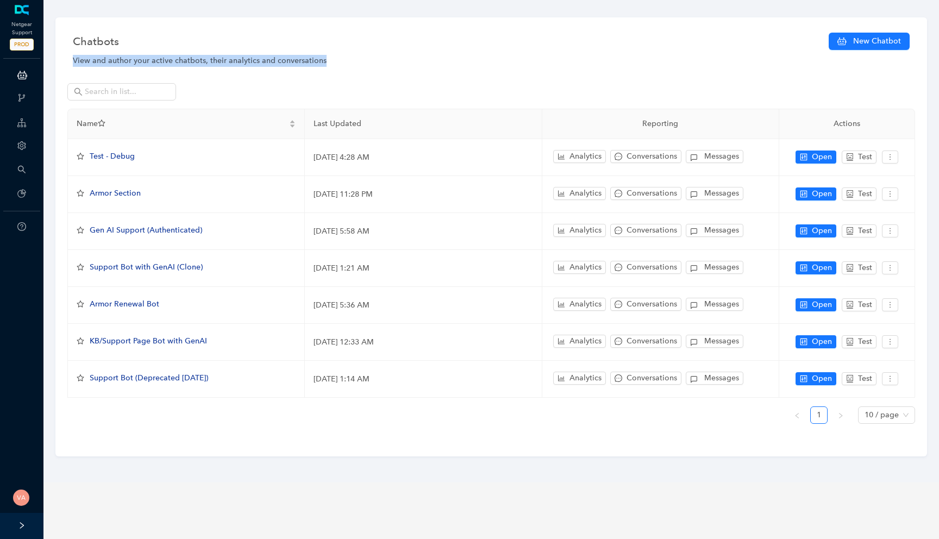
click at [220, 59] on div "View and author your active chatbots, their analytics and conversations" at bounding box center [491, 61] width 837 height 12
click at [259, 58] on div "View and author your active chatbots, their analytics and conversations" at bounding box center [491, 61] width 837 height 12
click at [319, 58] on div "View and author your active chatbots, their analytics and conversations" at bounding box center [491, 61] width 837 height 12
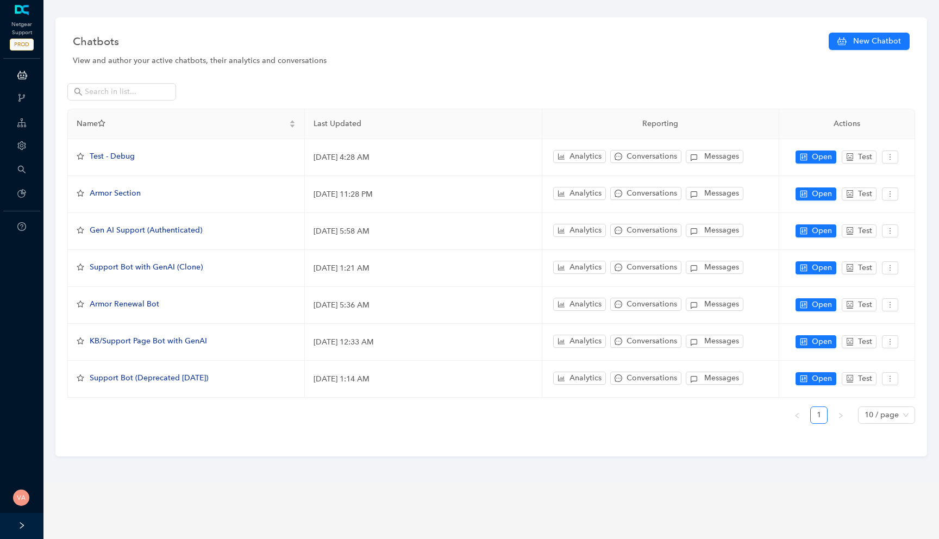
click at [319, 58] on div "View and author your active chatbots, their analytics and conversations" at bounding box center [491, 61] width 837 height 12
click at [310, 59] on div "View and author your active chatbots, their analytics and conversations" at bounding box center [491, 61] width 837 height 12
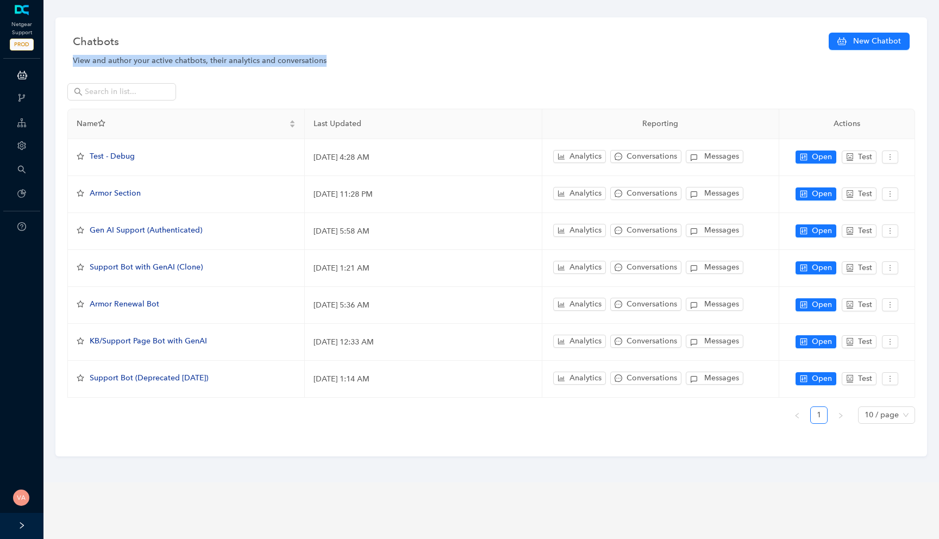
click at [267, 61] on div "View and author your active chatbots, their analytics and conversations" at bounding box center [491, 61] width 837 height 12
click at [246, 62] on div "View and author your active chatbots, their analytics and conversations" at bounding box center [491, 61] width 837 height 12
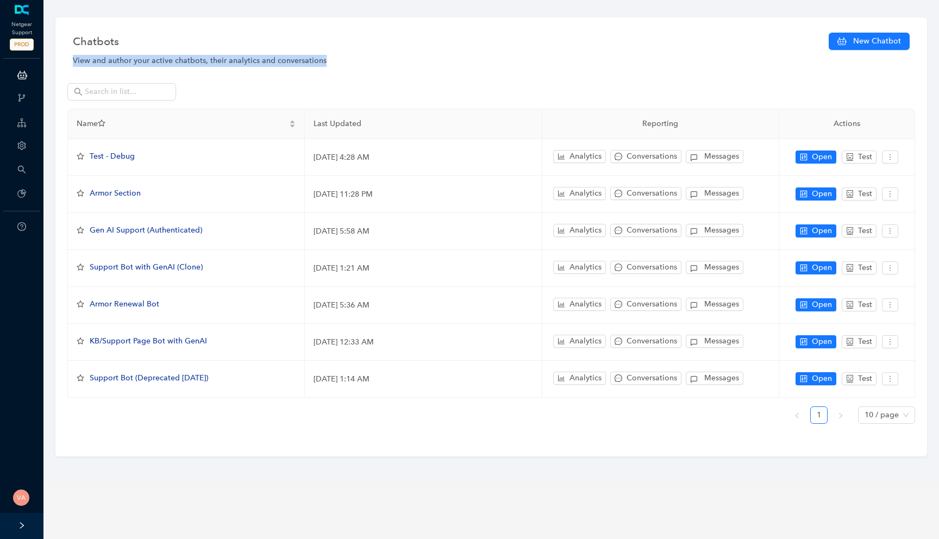
click at [246, 62] on div "View and author your active chatbots, their analytics and conversations" at bounding box center [491, 61] width 837 height 12
click at [208, 62] on div "View and author your active chatbots, their analytics and conversations" at bounding box center [491, 61] width 837 height 12
click at [179, 62] on div "View and author your active chatbots, their analytics and conversations" at bounding box center [491, 61] width 837 height 12
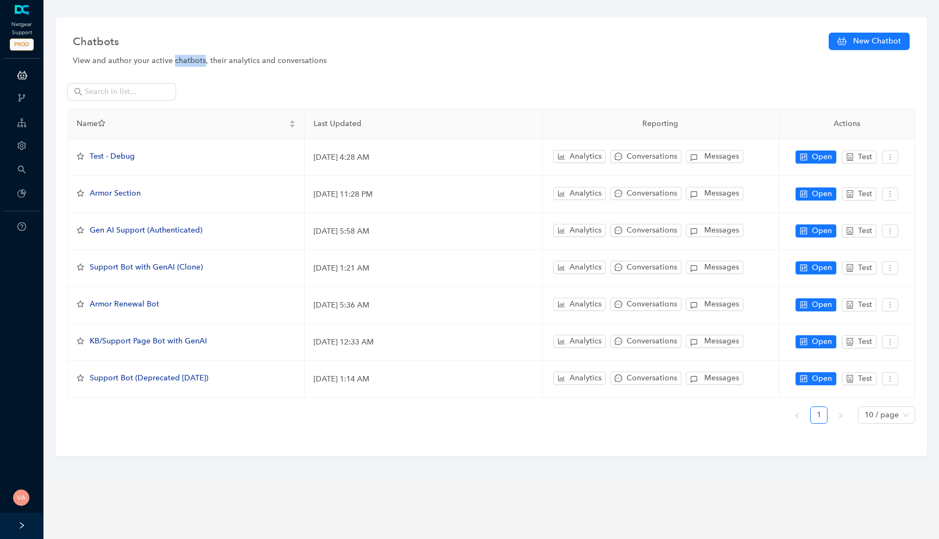
click at [179, 62] on div "View and author your active chatbots, their analytics and conversations" at bounding box center [491, 61] width 837 height 12
click at [149, 62] on div "View and author your active chatbots, their analytics and conversations" at bounding box center [491, 61] width 837 height 12
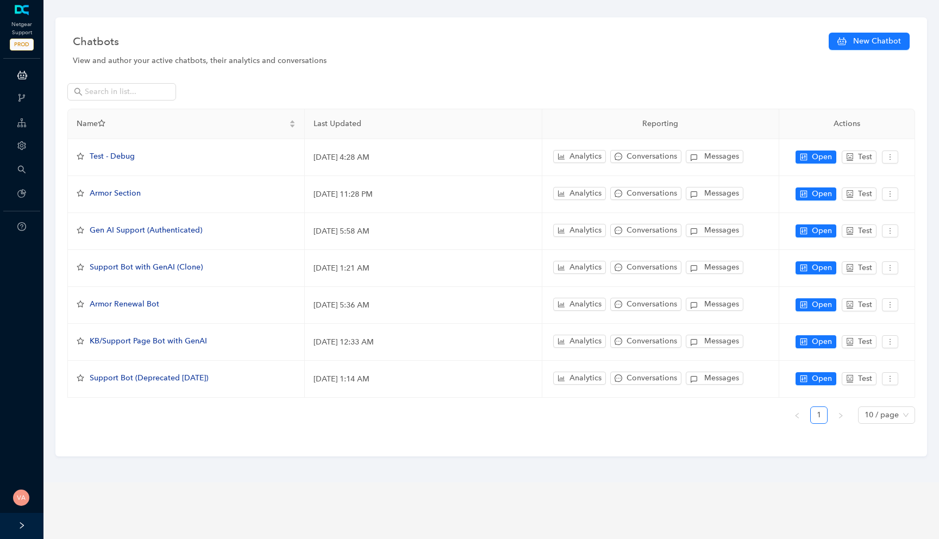
click at [124, 62] on div "View and author your active chatbots, their analytics and conversations" at bounding box center [491, 61] width 837 height 12
click at [85, 62] on div "View and author your active chatbots, their analytics and conversations" at bounding box center [491, 61] width 837 height 12
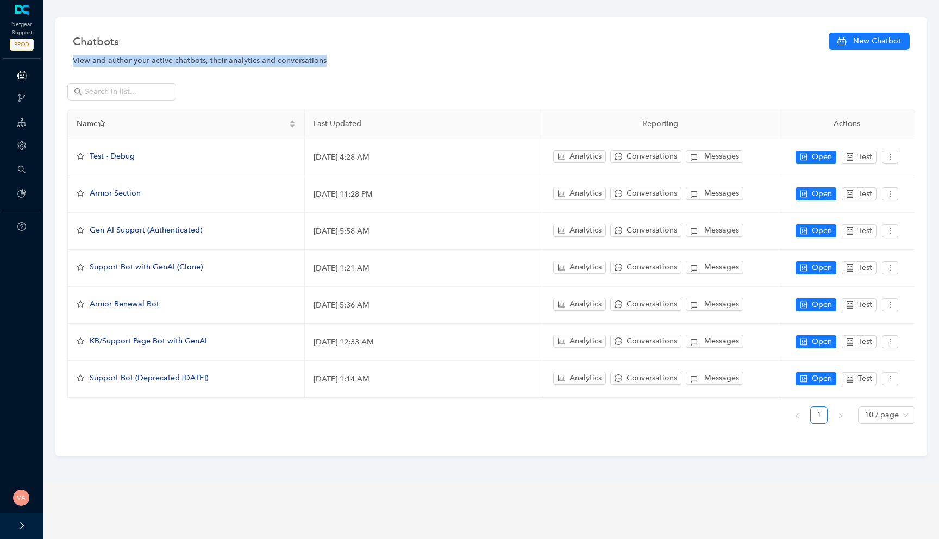
click at [85, 62] on div "View and author your active chatbots, their analytics and conversations" at bounding box center [491, 61] width 837 height 12
click at [72, 62] on div "Chatbots New Chatbot View and author your active chatbots, their analytics and …" at bounding box center [490, 236] width 871 height 439
click at [298, 70] on div "Chatbots New Chatbot View and author your active chatbots, their analytics and …" at bounding box center [490, 236] width 871 height 439
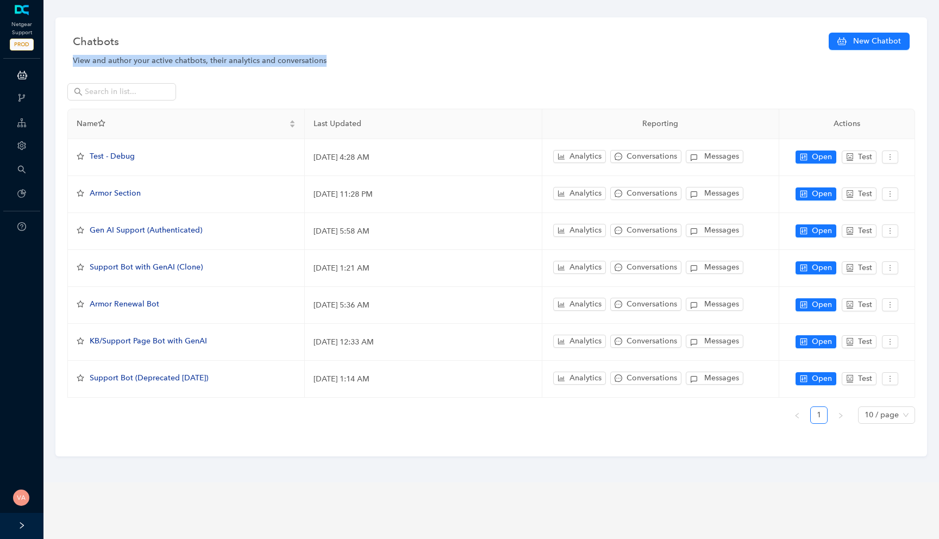
drag, startPoint x: 328, startPoint y: 58, endPoint x: 67, endPoint y: 61, distance: 260.8
click at [66, 61] on div "Chatbots New Chatbot View and author your active chatbots, their analytics and …" at bounding box center [490, 236] width 871 height 439
click at [67, 61] on div "Chatbots New Chatbot View and author your active chatbots, their analytics and …" at bounding box center [490, 236] width 871 height 439
